Goal: Navigation & Orientation: Find specific page/section

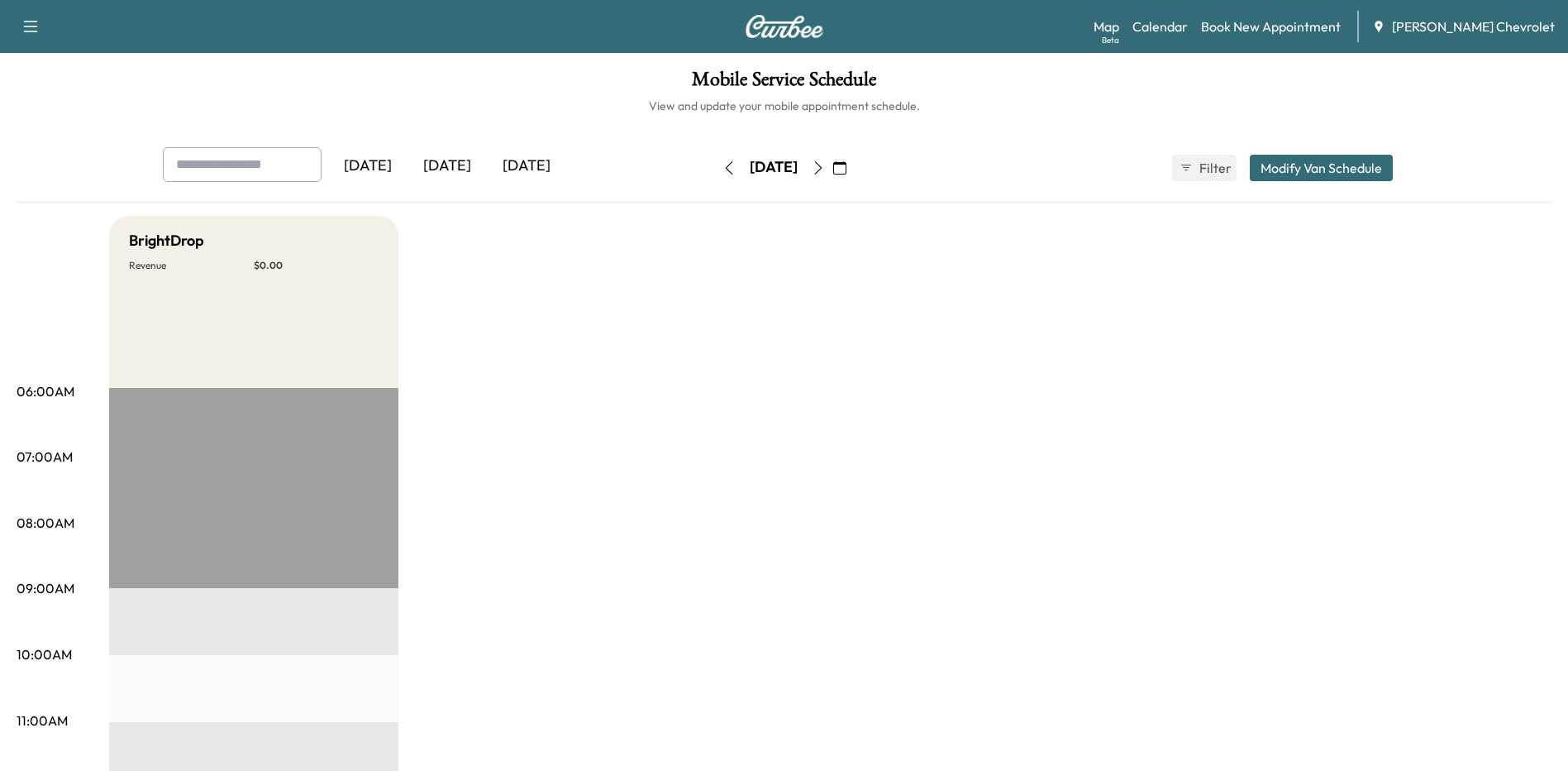
click at [455, 159] on div "[DATE]" at bounding box center [447, 166] width 79 height 38
click at [542, 165] on div "[DATE]" at bounding box center [526, 166] width 79 height 38
click at [825, 172] on icon "button" at bounding box center [819, 168] width 13 height 13
click at [825, 171] on icon "button" at bounding box center [819, 168] width 13 height 13
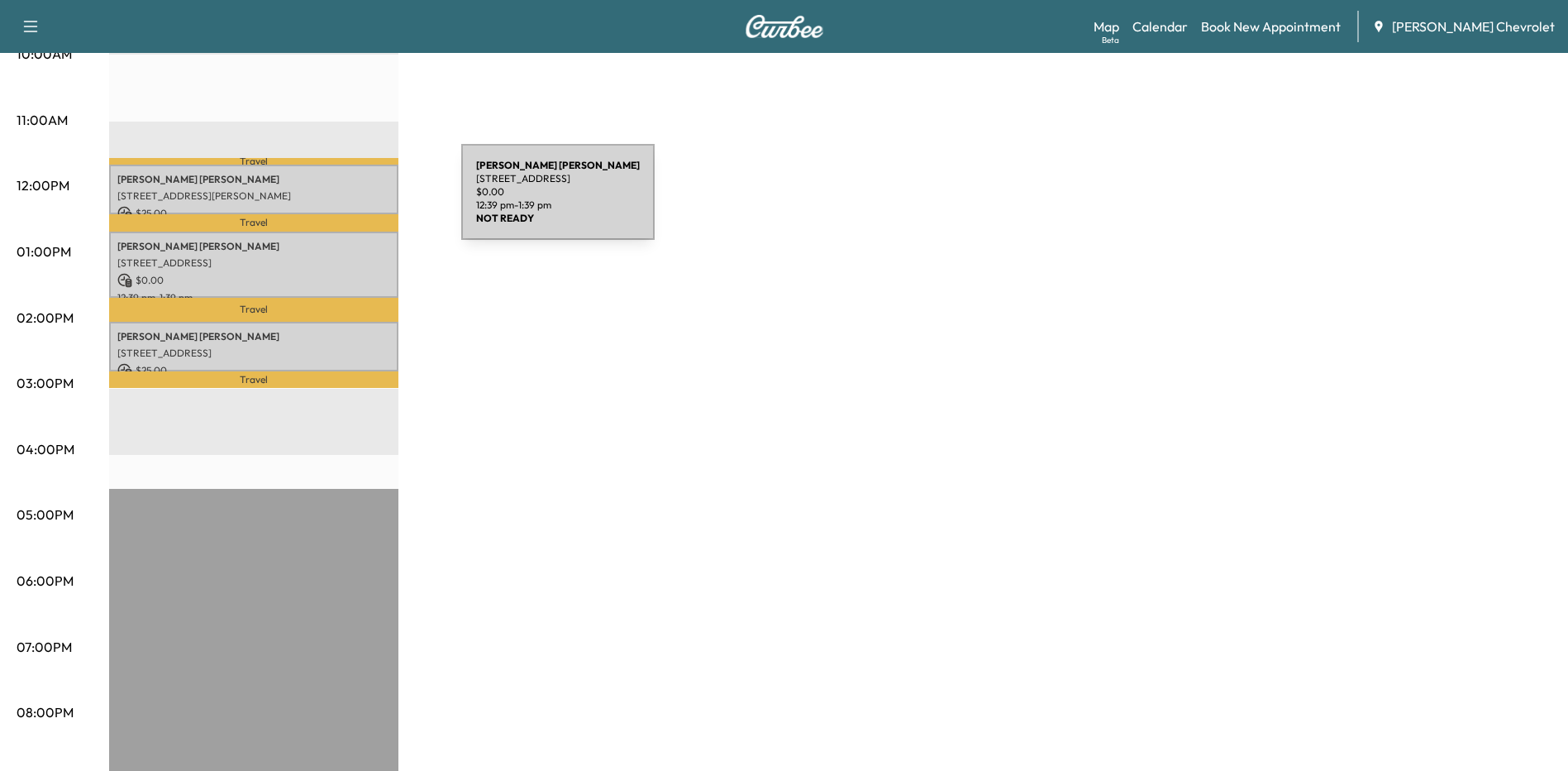
scroll to position [537, 0]
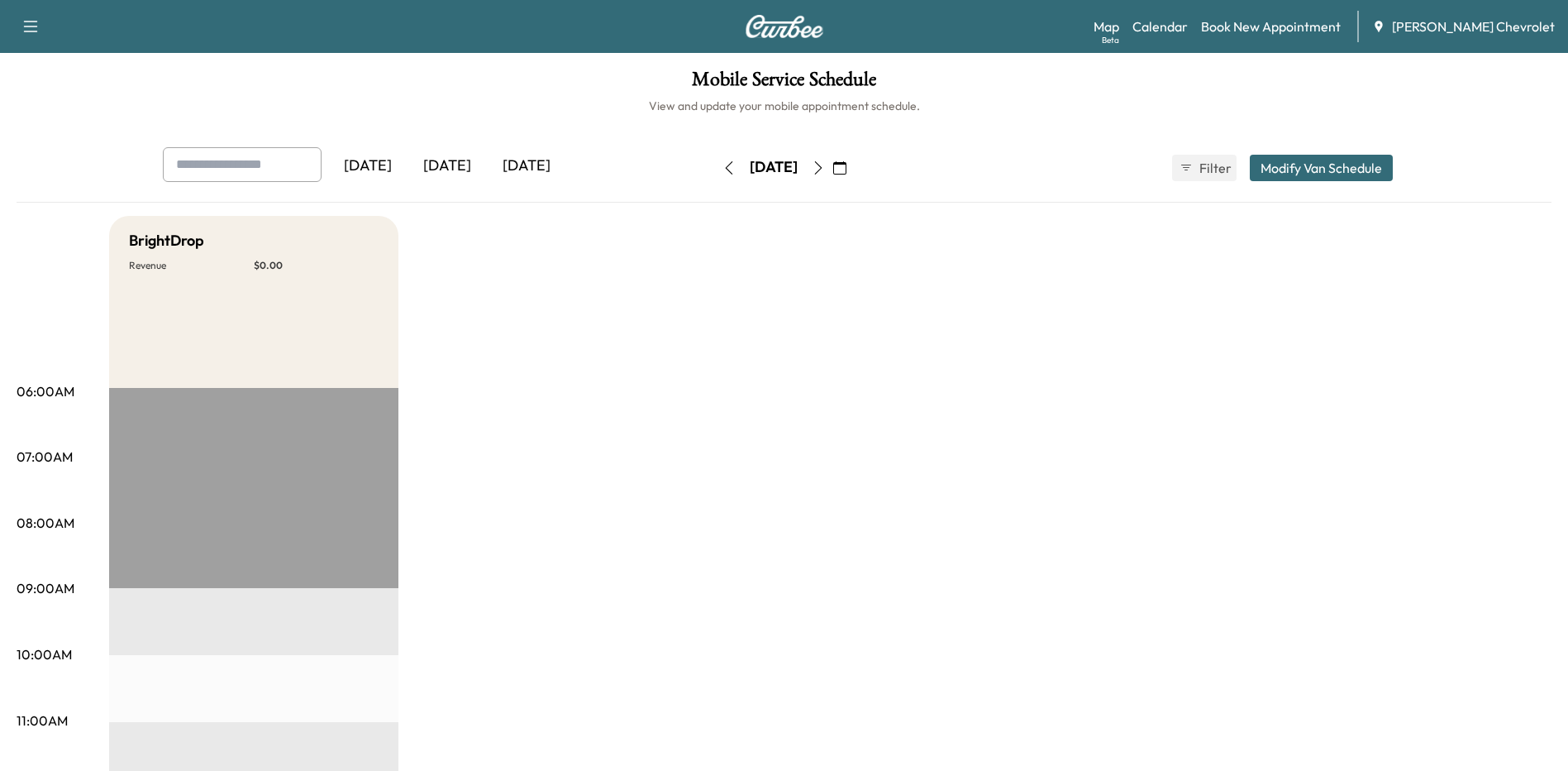
click at [455, 167] on div "[DATE]" at bounding box center [447, 166] width 79 height 38
click at [518, 163] on div "[DATE]" at bounding box center [526, 166] width 79 height 38
